Goal: Information Seeking & Learning: Learn about a topic

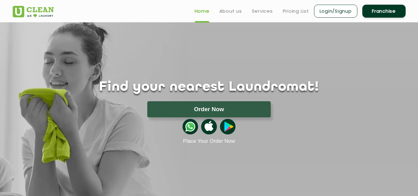
click at [285, 59] on div "Find your nearest Laundromat! Please select the location Order Now Place Your O…" at bounding box center [209, 83] width 402 height 122
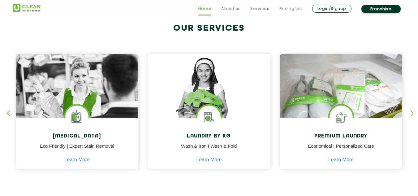
scroll to position [247, 0]
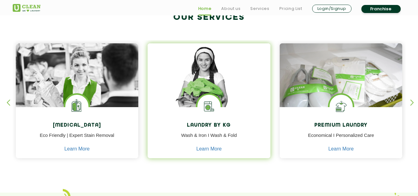
click at [204, 94] on div at bounding box center [208, 75] width 123 height 64
click at [206, 150] on link "Learn More" at bounding box center [208, 149] width 25 height 6
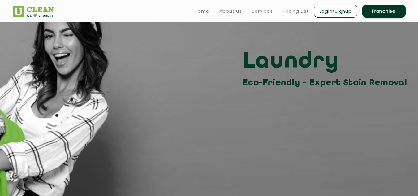
scroll to position [31, 0]
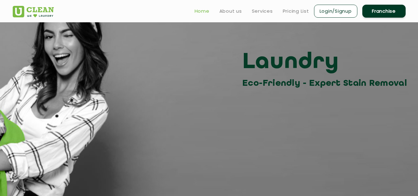
click at [200, 13] on link "Home" at bounding box center [201, 10] width 15 height 7
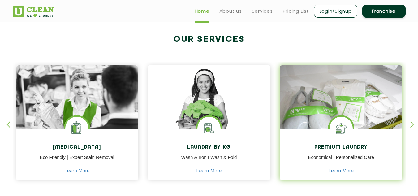
scroll to position [216, 0]
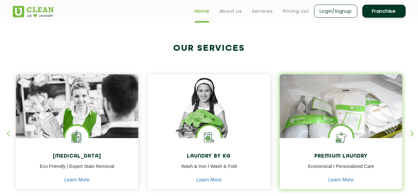
click at [365, 95] on img at bounding box center [340, 115] width 123 height 82
click at [347, 177] on link "Learn More" at bounding box center [340, 180] width 25 height 6
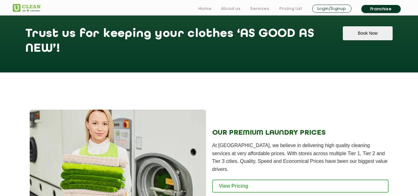
scroll to position [662, 0]
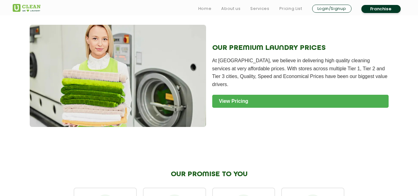
click at [254, 95] on link "View Pricing" at bounding box center [300, 101] width 176 height 13
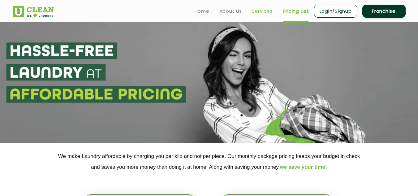
click at [261, 15] on link "Services" at bounding box center [262, 10] width 21 height 7
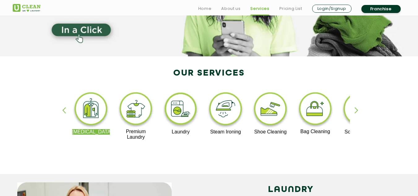
scroll to position [93, 0]
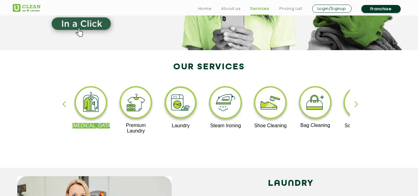
click at [355, 106] on div "button" at bounding box center [358, 109] width 9 height 17
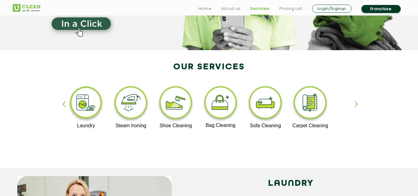
click at [355, 106] on div "button" at bounding box center [358, 109] width 9 height 17
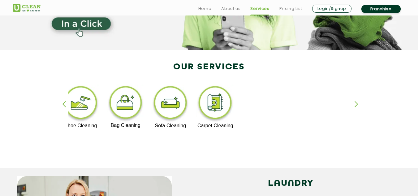
click at [64, 102] on div "button" at bounding box center [66, 109] width 9 height 17
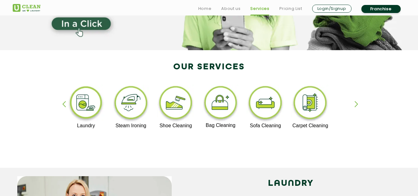
click at [64, 102] on div "button" at bounding box center [66, 109] width 9 height 17
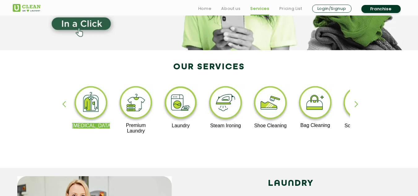
click at [64, 102] on div "button" at bounding box center [66, 109] width 9 height 17
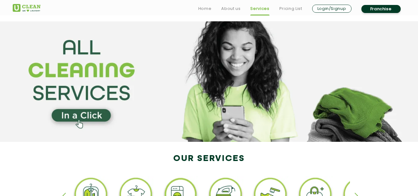
scroll to position [0, 0]
